Goal: Task Accomplishment & Management: Use online tool/utility

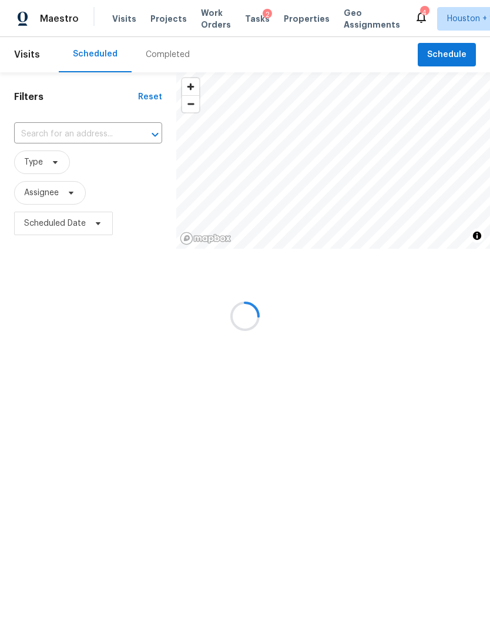
click at [41, 162] on div at bounding box center [245, 316] width 490 height 632
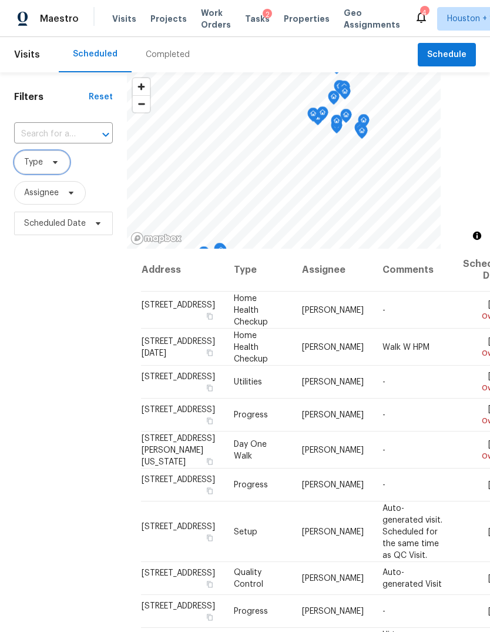
click at [47, 162] on span at bounding box center [53, 162] width 13 height 9
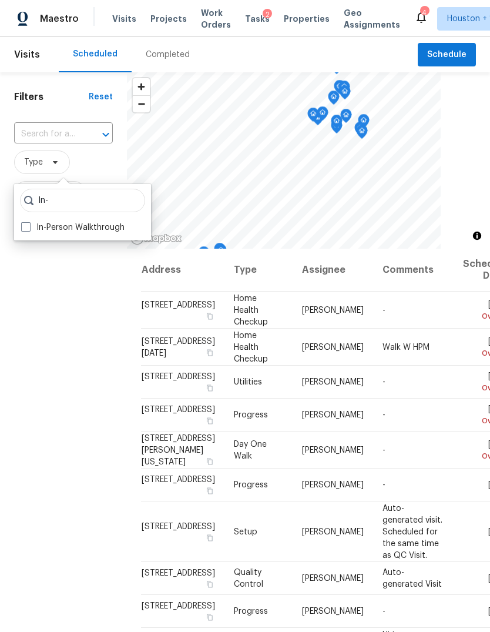
type input "In-"
click at [98, 229] on label "In-Person Walkthrough" at bounding box center [72, 228] width 103 height 12
click at [29, 229] on input "In-Person Walkthrough" at bounding box center [25, 226] width 8 height 8
checkbox input "true"
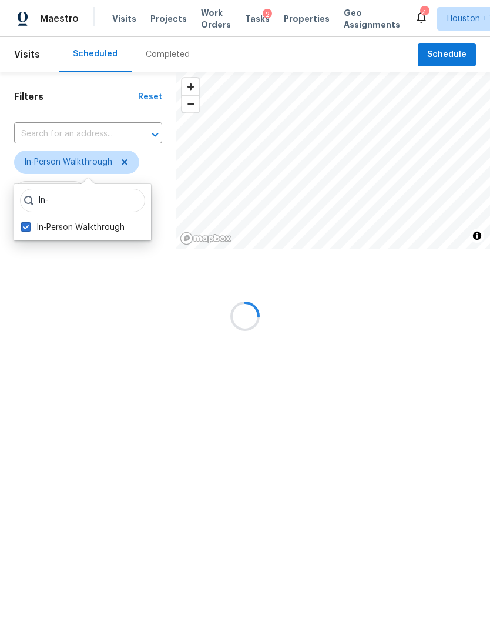
click at [81, 357] on div at bounding box center [245, 316] width 490 height 632
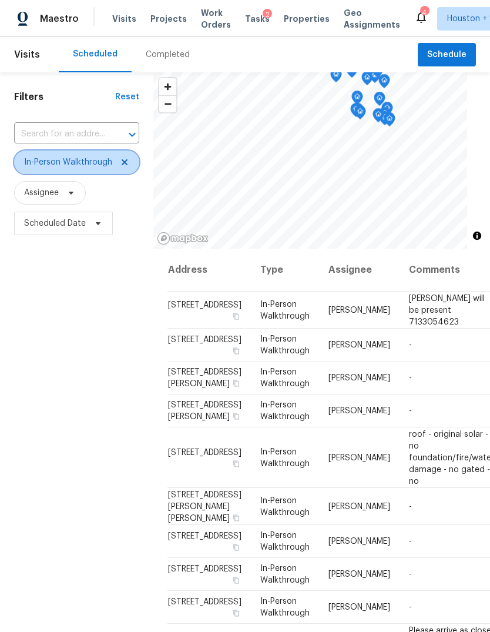
click at [73, 172] on span "In-Person Walkthrough" at bounding box center [76, 162] width 125 height 24
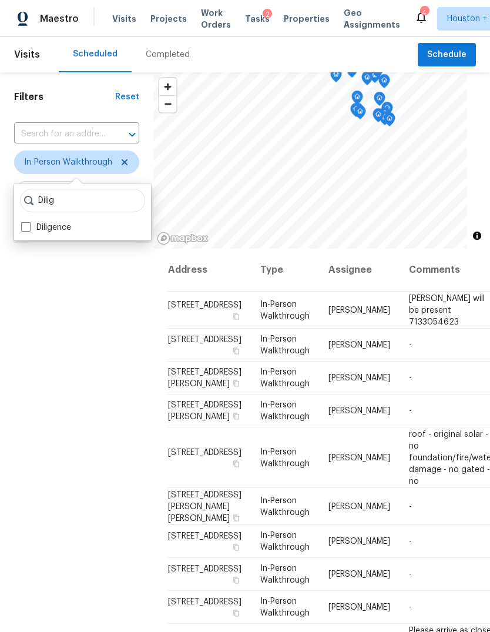
type input "Dilig"
click at [46, 230] on label "Diligence" at bounding box center [46, 228] width 50 height 12
click at [29, 229] on input "Diligence" at bounding box center [25, 226] width 8 height 8
checkbox input "true"
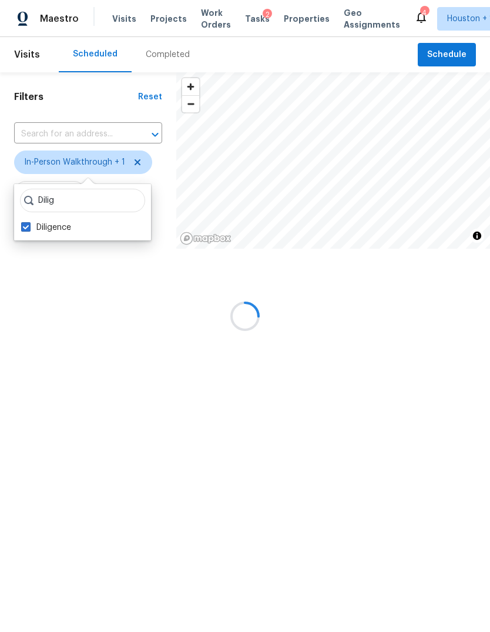
click at [81, 324] on div "Filters Reset ​ In-Person Walkthrough + 1 Assignee Scheduled Date" at bounding box center [88, 198] width 176 height 252
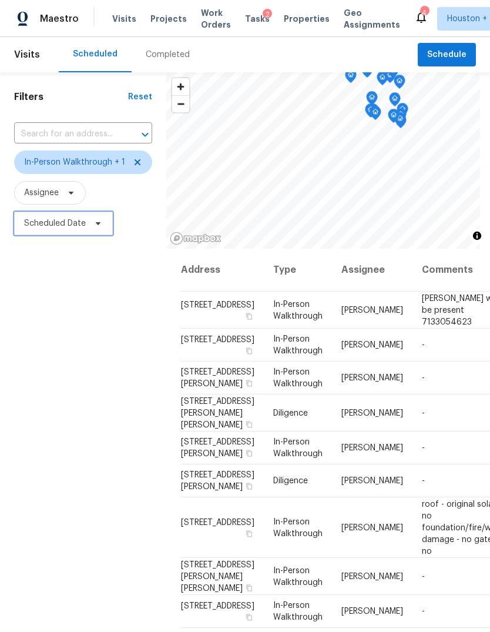
click at [76, 234] on span "Scheduled Date" at bounding box center [63, 224] width 99 height 24
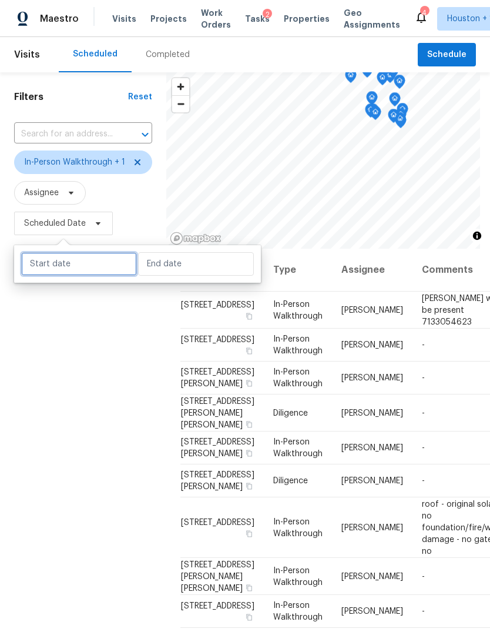
click at [78, 270] on input "text" at bounding box center [79, 264] width 116 height 24
select select "9"
select select "2025"
select select "10"
select select "2025"
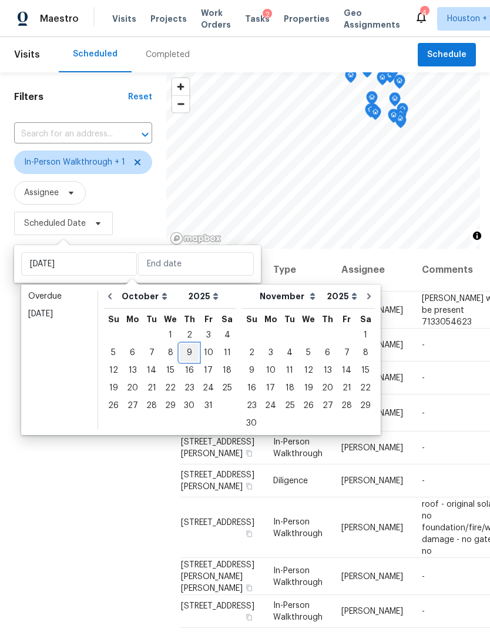
click at [186, 351] on div "9" at bounding box center [189, 352] width 19 height 16
type input "[DATE]"
click at [194, 354] on div "9" at bounding box center [189, 352] width 19 height 16
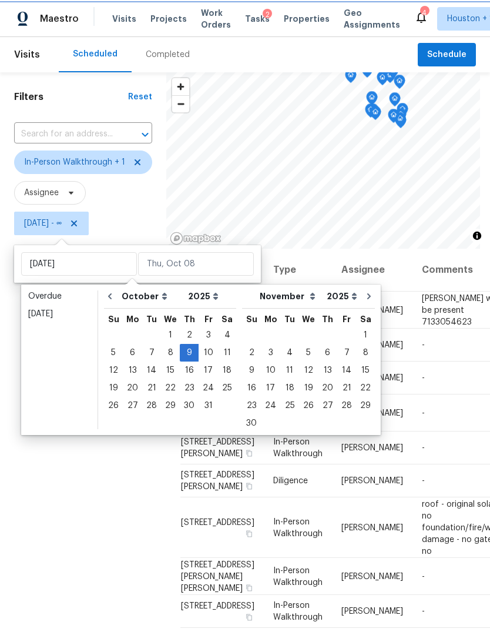
type input "[DATE]"
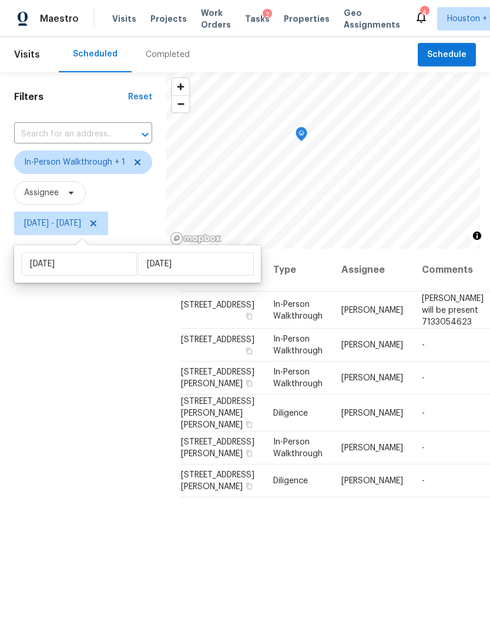
click at [111, 436] on div "Filters Reset ​ In-Person Walkthrough + 1 Assignee [DATE] - [DATE]" at bounding box center [83, 413] width 166 height 682
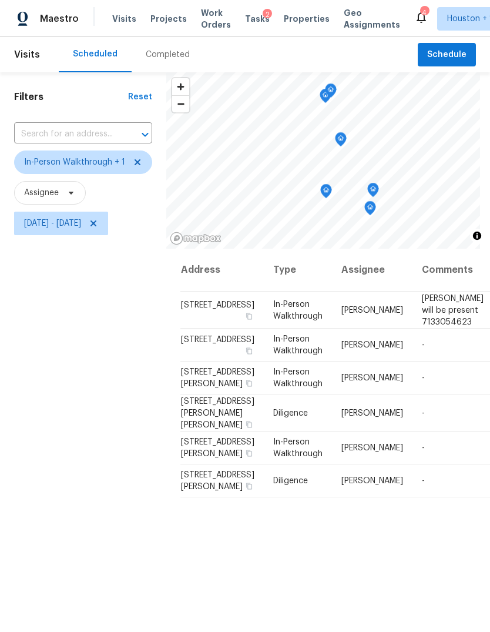
click at [329, 96] on icon "Map marker" at bounding box center [331, 91] width 11 height 14
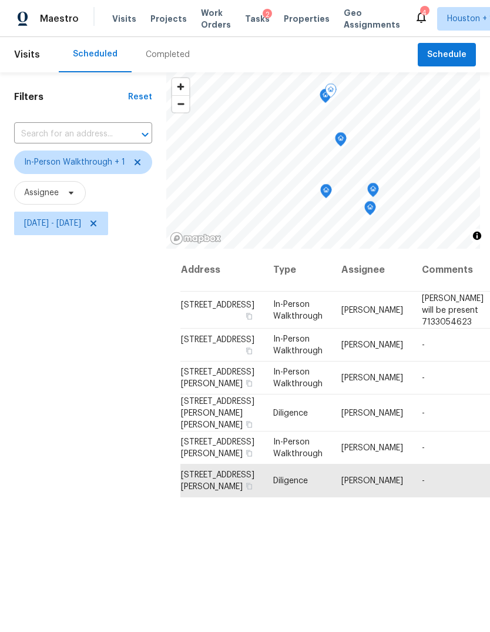
click at [342, 140] on icon "Map marker" at bounding box center [341, 140] width 11 height 14
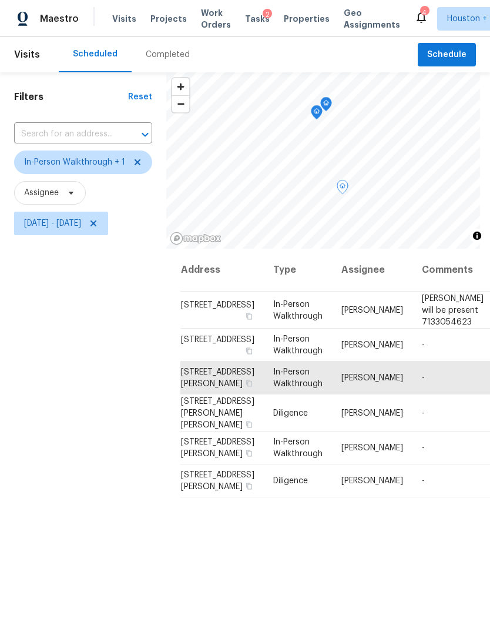
click at [312, 113] on icon "Map marker" at bounding box center [316, 113] width 11 height 14
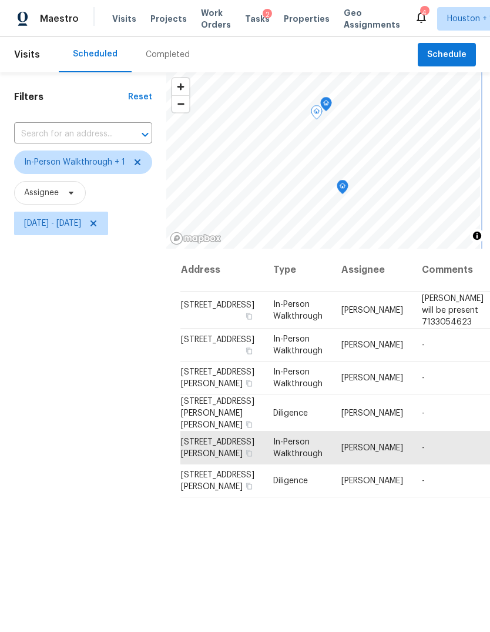
click at [328, 102] on icon "Map marker" at bounding box center [326, 105] width 11 height 14
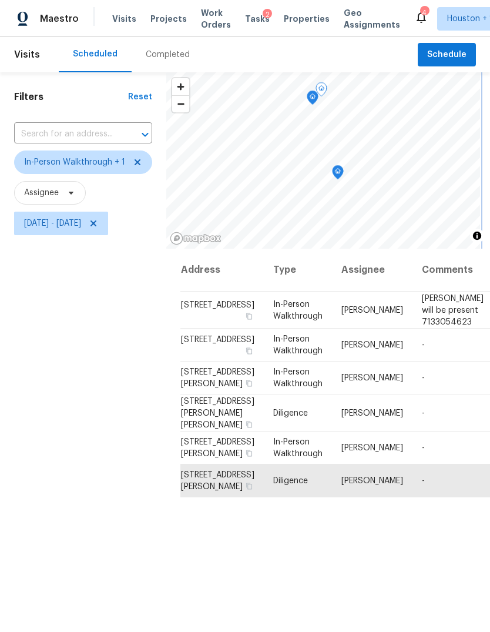
click at [332, 176] on icon "Map marker" at bounding box center [338, 172] width 12 height 15
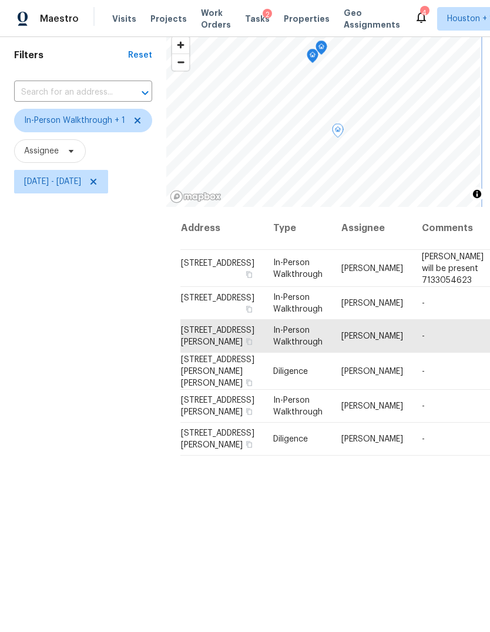
scroll to position [43, 0]
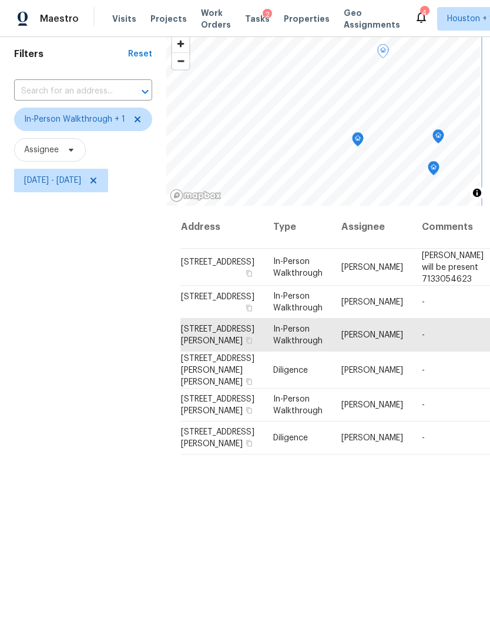
click at [360, 138] on icon "Map marker" at bounding box center [358, 140] width 11 height 14
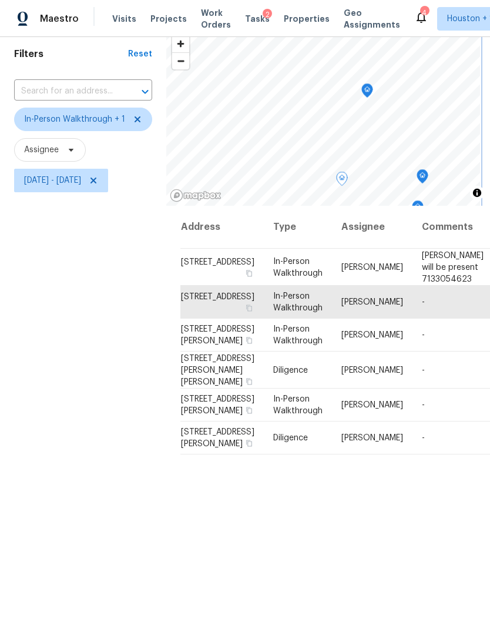
click at [366, 95] on icon "Map marker" at bounding box center [367, 91] width 11 height 14
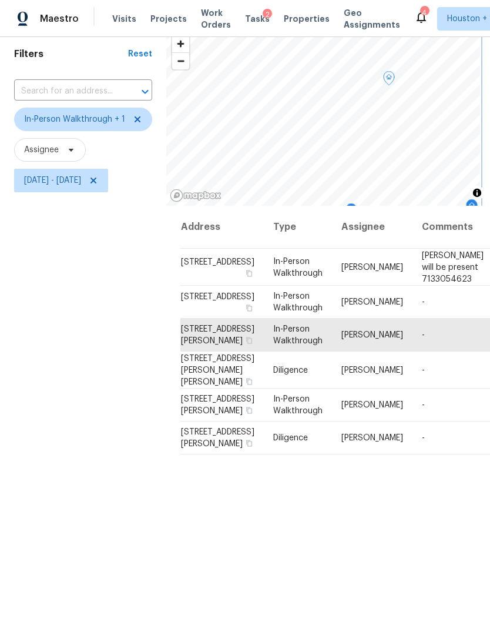
scroll to position [39, 0]
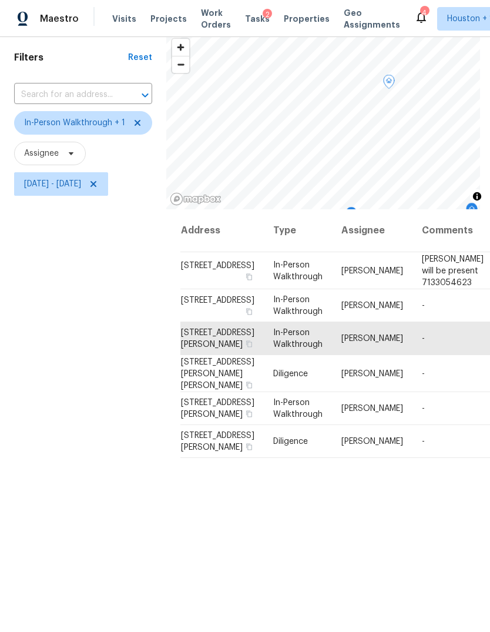
click at [0, 0] on icon at bounding box center [0, 0] width 0 height 0
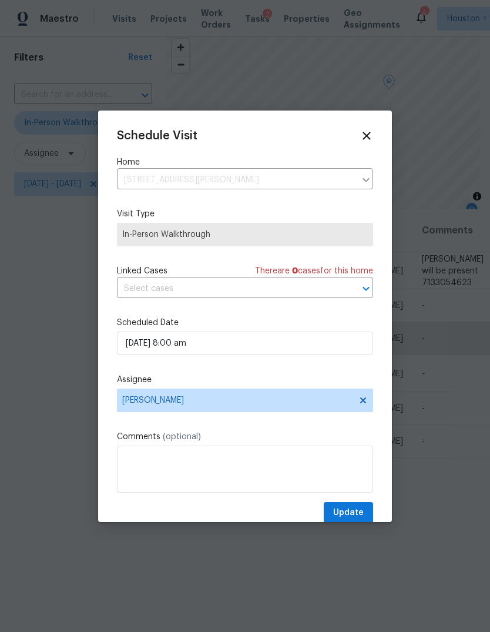
click at [286, 379] on label "Assignee" at bounding box center [245, 380] width 256 height 12
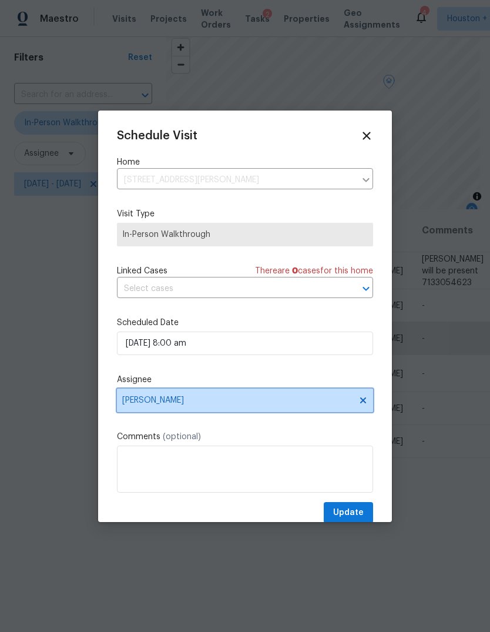
click at [296, 404] on span "[PERSON_NAME]" at bounding box center [237, 400] width 230 height 9
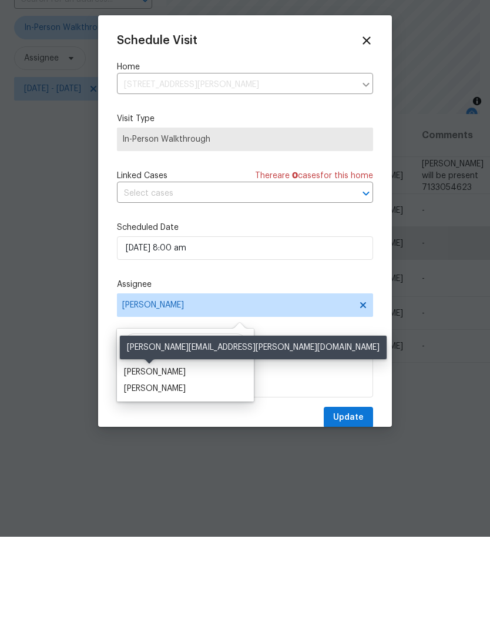
type input "[PERSON_NAME]"
click at [136, 461] on div "[PERSON_NAME]" at bounding box center [155, 467] width 62 height 12
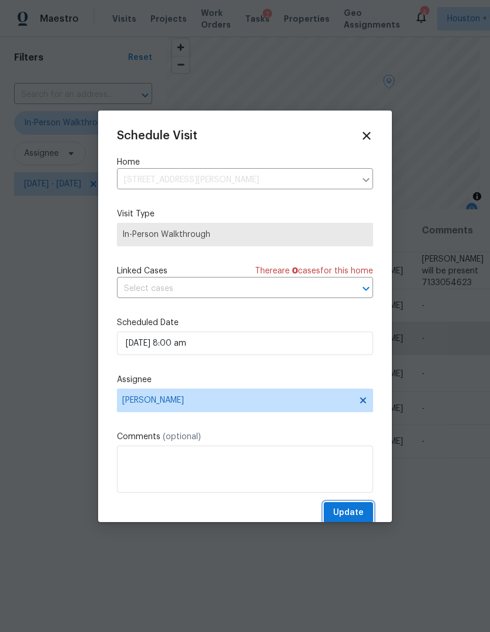
click at [360, 517] on span "Update" at bounding box center [348, 512] width 31 height 15
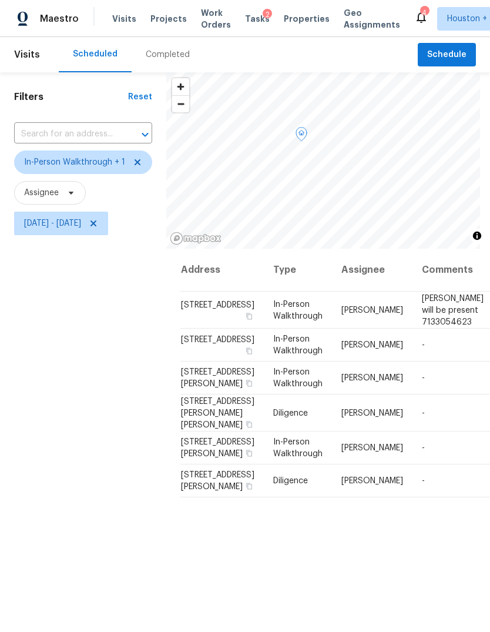
scroll to position [0, 0]
click at [312, 161] on icon "Map marker" at bounding box center [318, 168] width 12 height 15
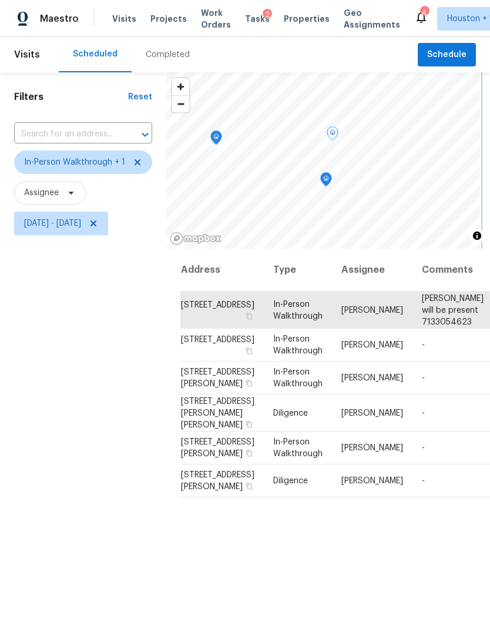
click at [326, 173] on icon "Map marker" at bounding box center [326, 180] width 11 height 14
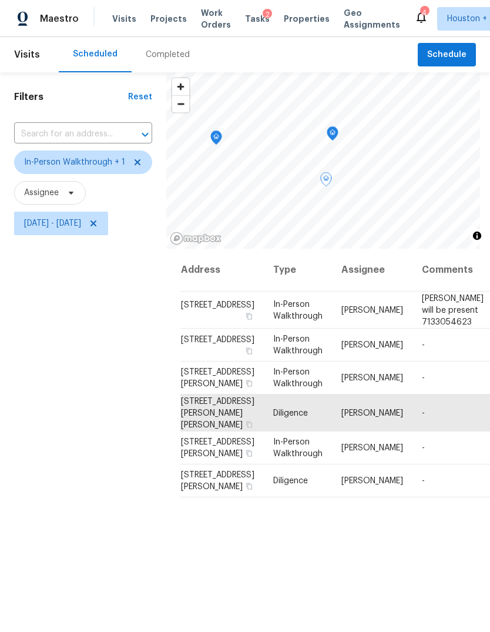
click at [62, 358] on div "Filters Reset ​ In-Person Walkthrough + 1 Assignee [DATE] - [DATE]" at bounding box center [83, 413] width 166 height 682
